Goal: Task Accomplishment & Management: Use online tool/utility

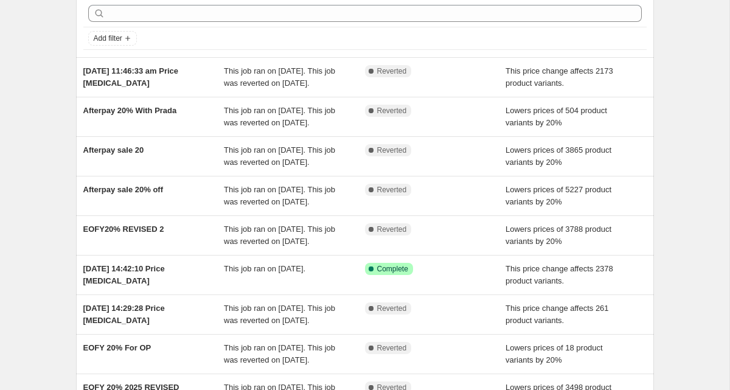
scroll to position [54, 0]
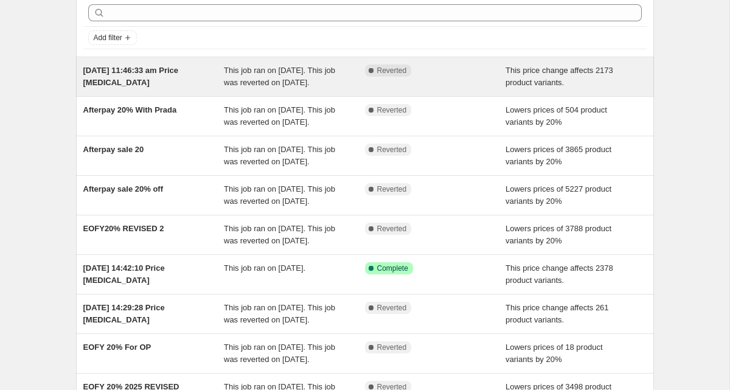
click at [251, 80] on span "This job ran on [DATE]. This job was reverted on [DATE]." at bounding box center [279, 76] width 111 height 21
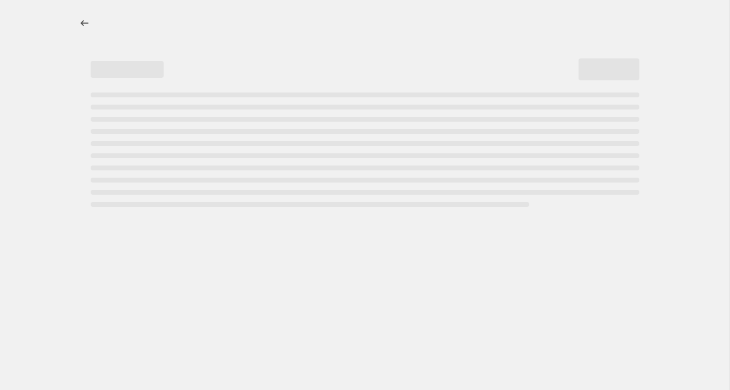
select select "no_change"
select select "collection"
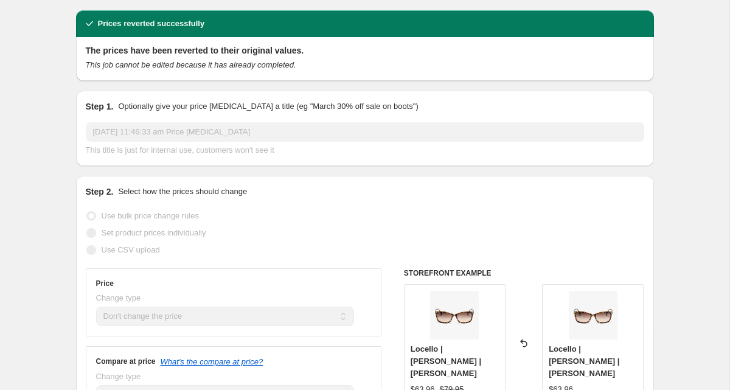
scroll to position [5, 0]
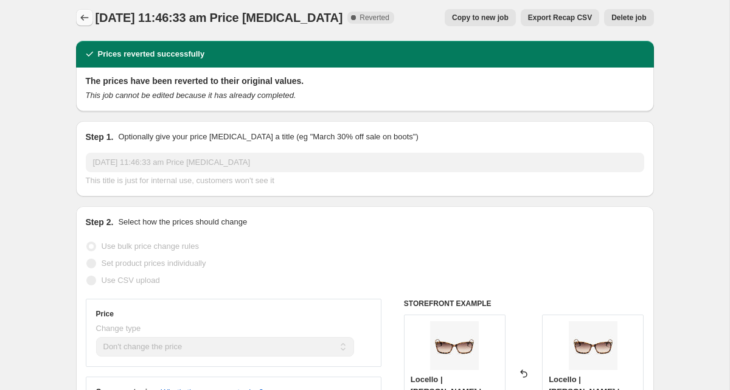
click at [85, 19] on icon "Price change jobs" at bounding box center [84, 18] width 12 height 12
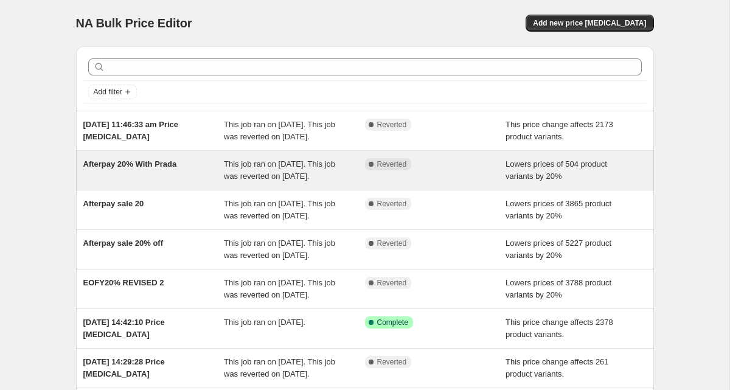
click at [190, 182] on div "Afterpay 20% With Prada" at bounding box center [153, 170] width 141 height 24
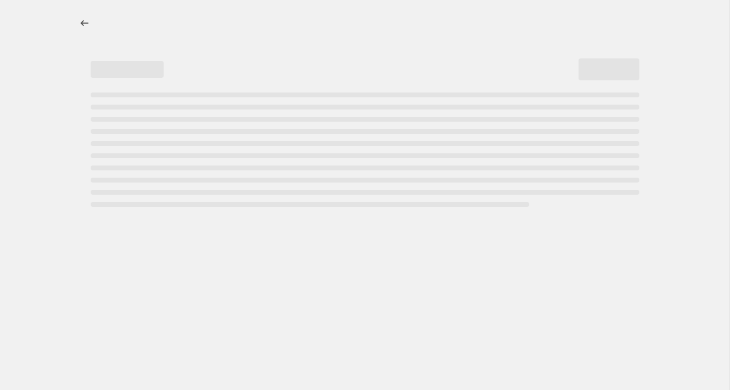
select select "percentage"
select select "collection"
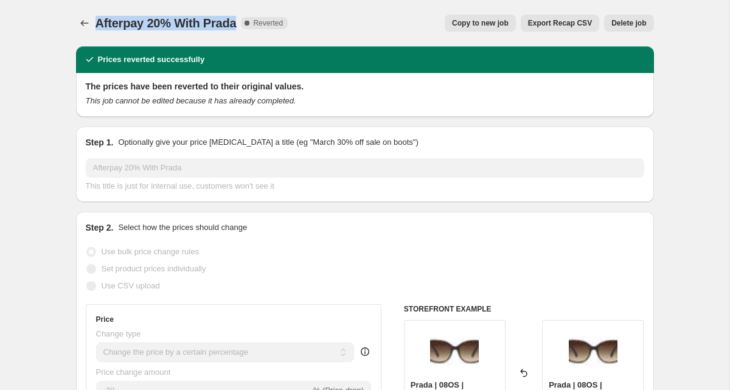
drag, startPoint x: 96, startPoint y: 26, endPoint x: 240, endPoint y: 27, distance: 143.6
click at [237, 27] on span "Afterpay 20% With Prada" at bounding box center [166, 22] width 141 height 13
copy span "Afterpay 20% With Prada"
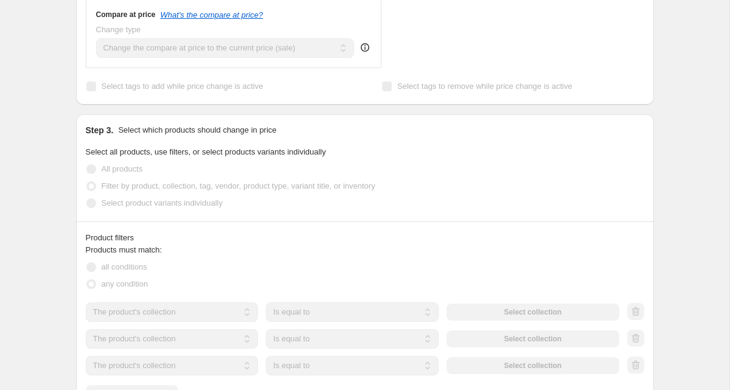
scroll to position [543, 0]
